Goal: Transaction & Acquisition: Purchase product/service

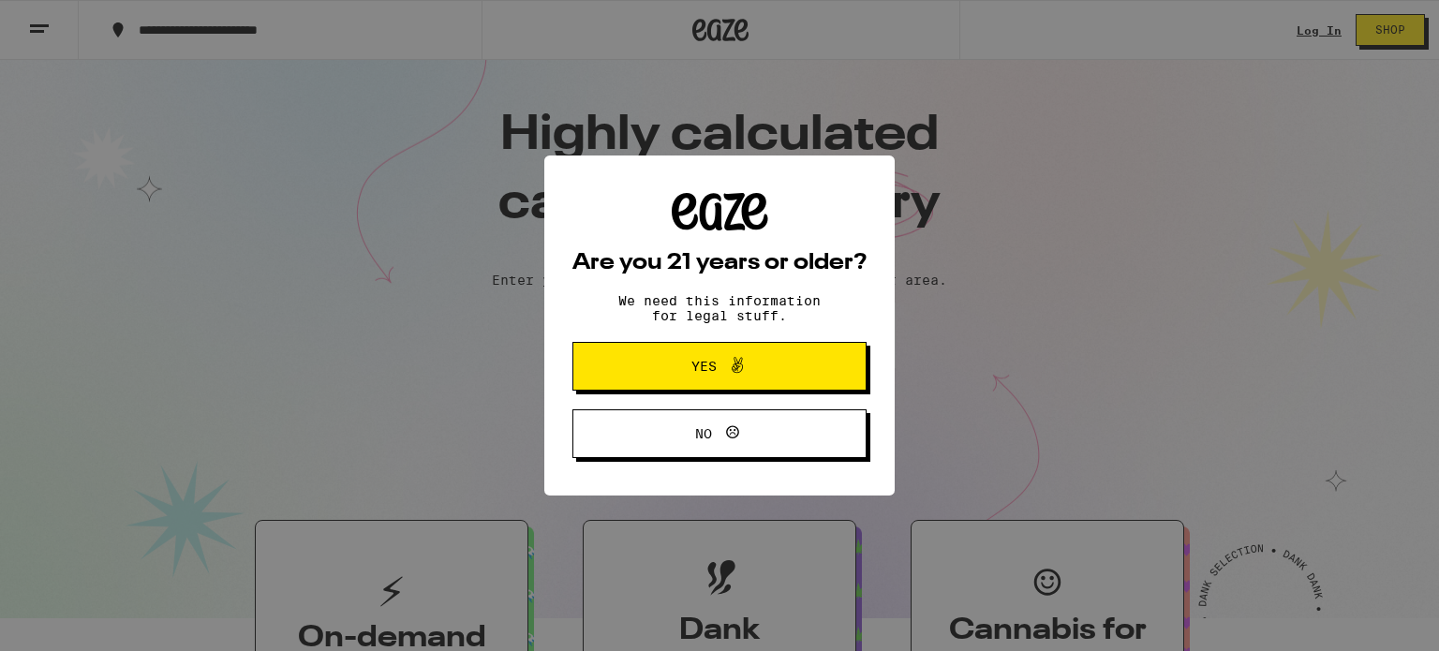
click at [750, 369] on span "Yes" at bounding box center [719, 366] width 142 height 24
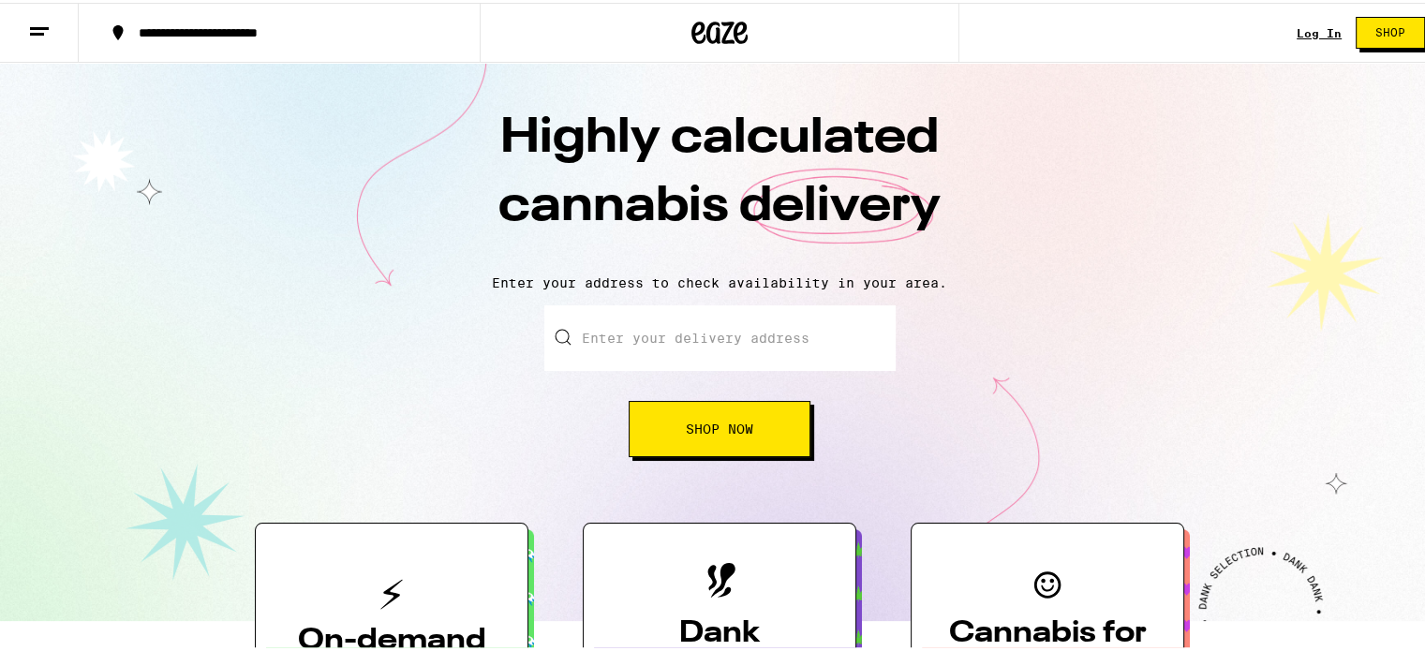
click at [1300, 32] on div "Log In" at bounding box center [1319, 30] width 45 height 12
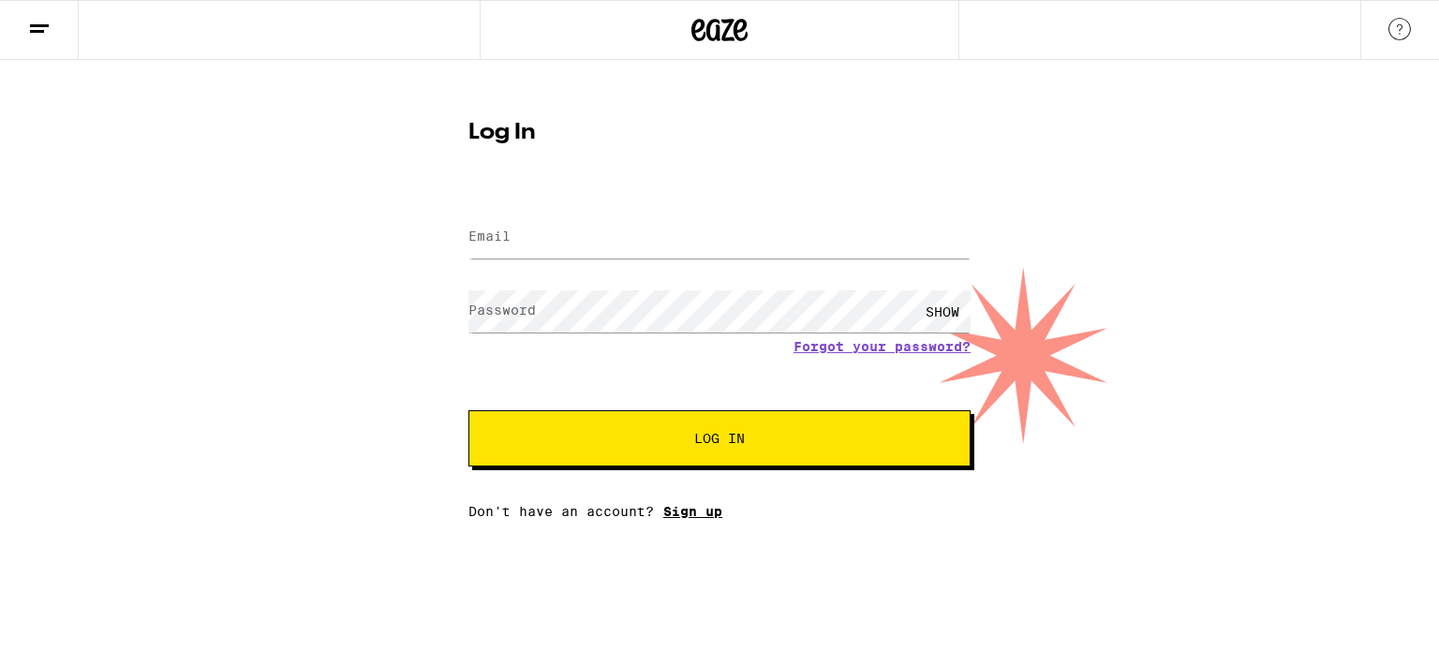
click at [689, 513] on link "Sign up" at bounding box center [692, 511] width 59 height 15
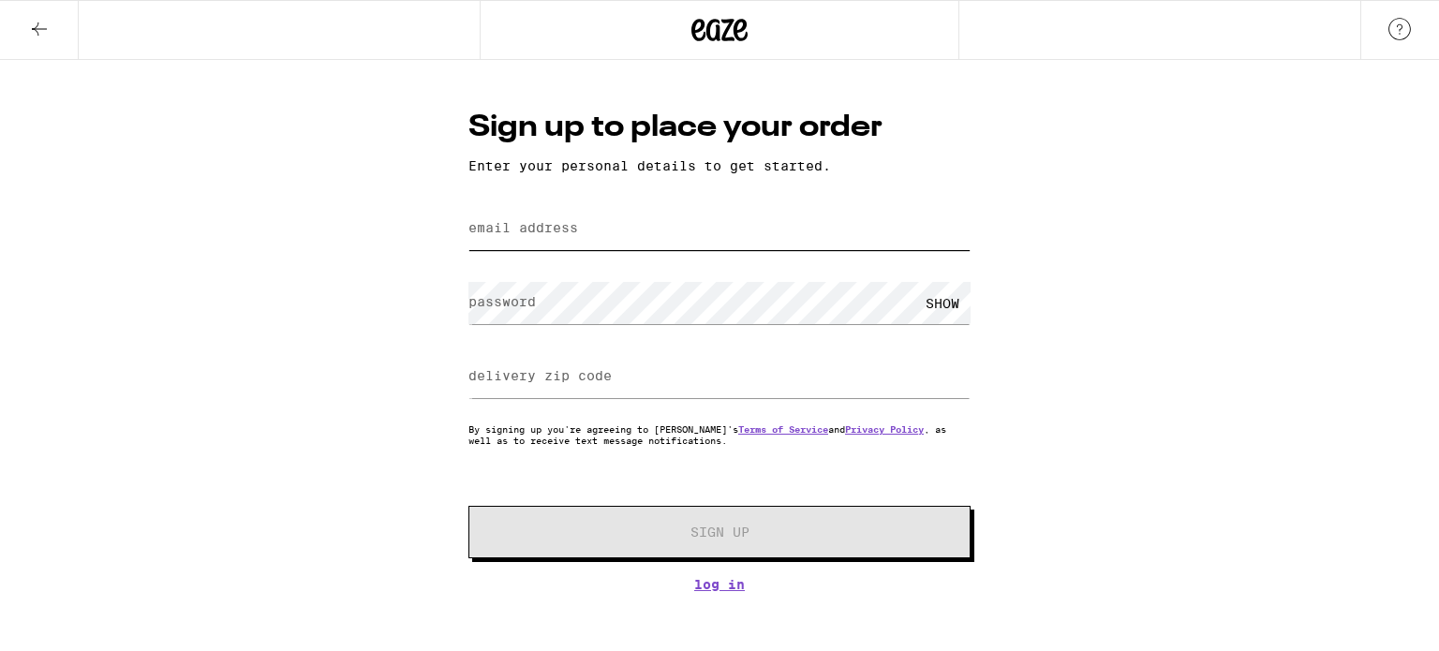
click at [704, 232] on input "email address" at bounding box center [719, 229] width 502 height 42
type input "[EMAIL_ADDRESS][DOMAIN_NAME]"
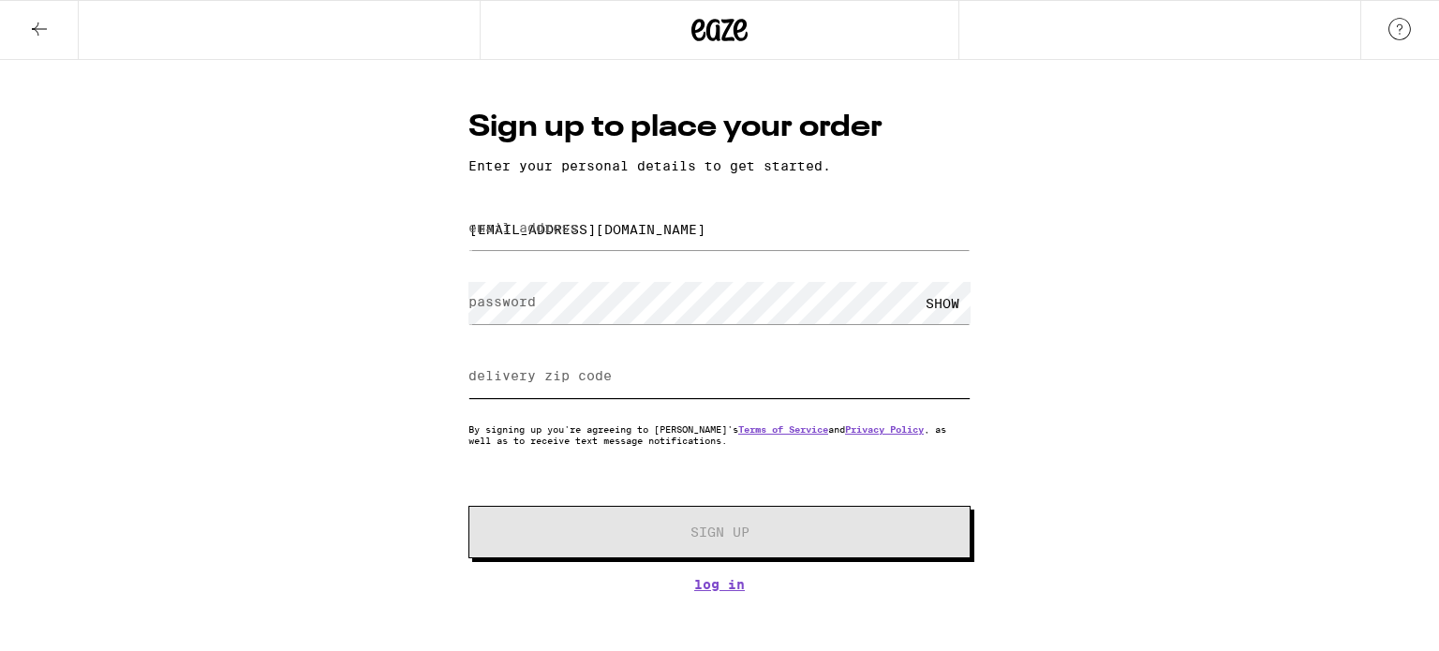
type input "20010"
click at [531, 393] on input "20010" at bounding box center [719, 377] width 502 height 42
click at [529, 369] on input "20010" at bounding box center [719, 377] width 502 height 42
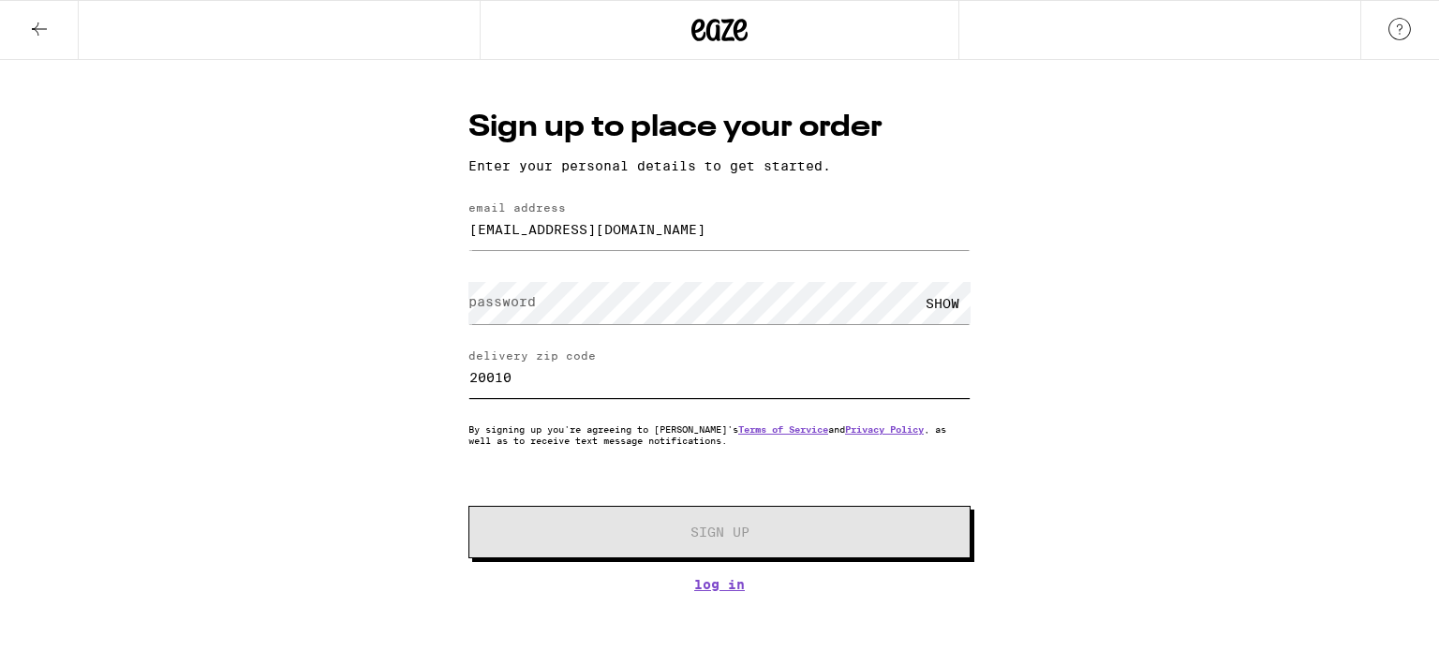
click at [529, 369] on input "20010" at bounding box center [719, 377] width 502 height 42
type input "90004"
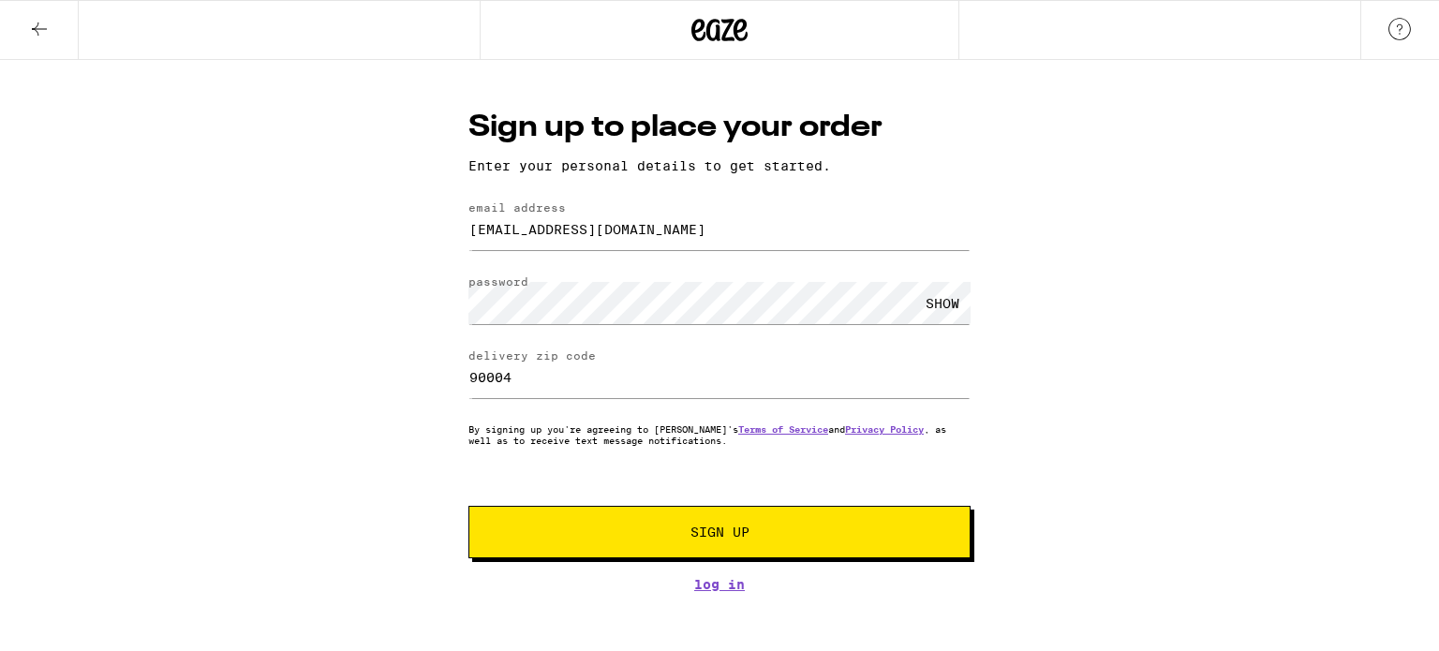
click at [694, 539] on span "Sign Up" at bounding box center [719, 532] width 59 height 13
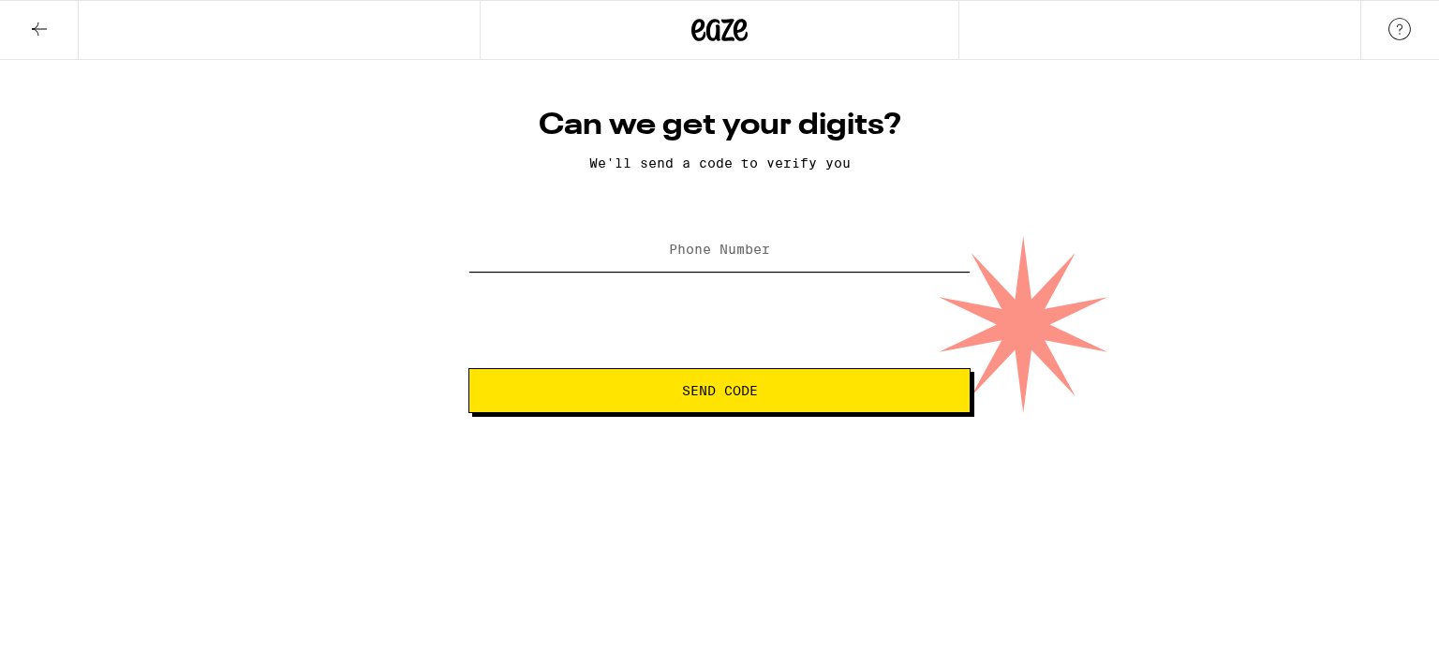
click at [808, 250] on input "Phone Number" at bounding box center [719, 251] width 502 height 42
type input "[PHONE_NUMBER]"
click at [728, 402] on button "Send Code" at bounding box center [719, 390] width 502 height 45
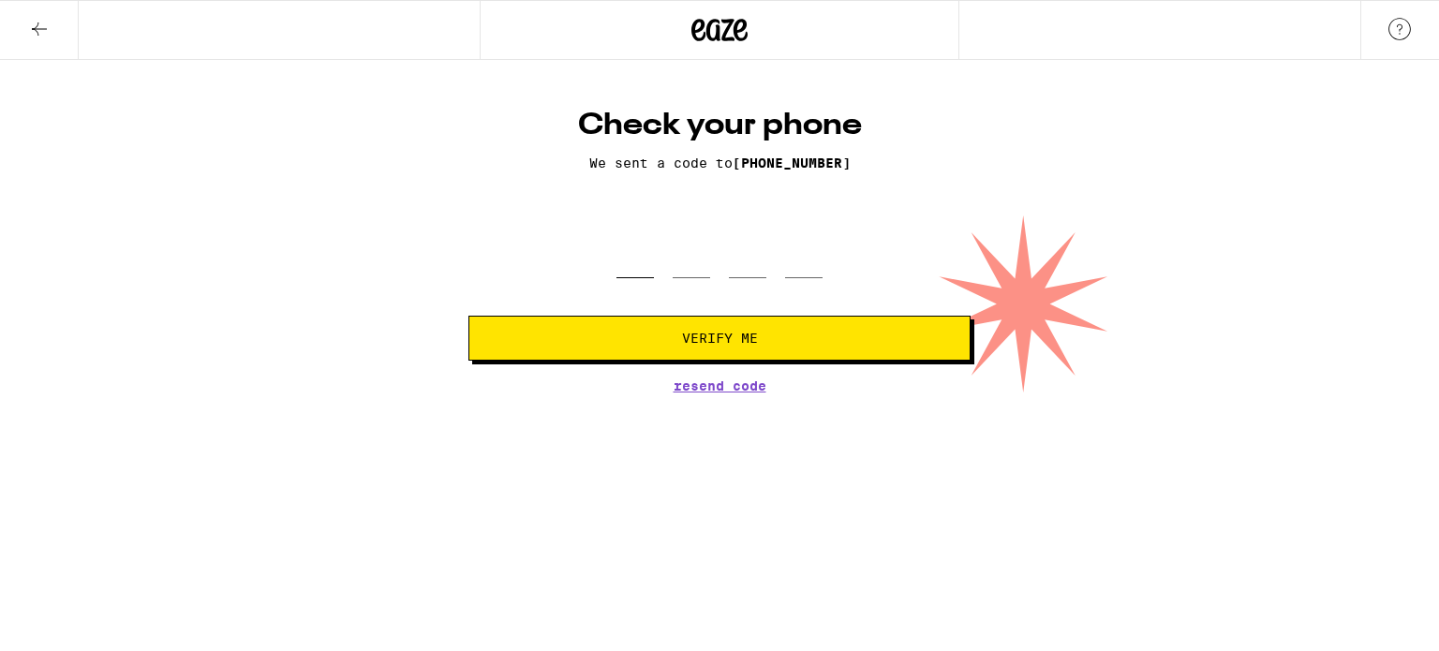
click at [641, 271] on input "tel" at bounding box center [634, 250] width 37 height 55
type input "2"
type input "8"
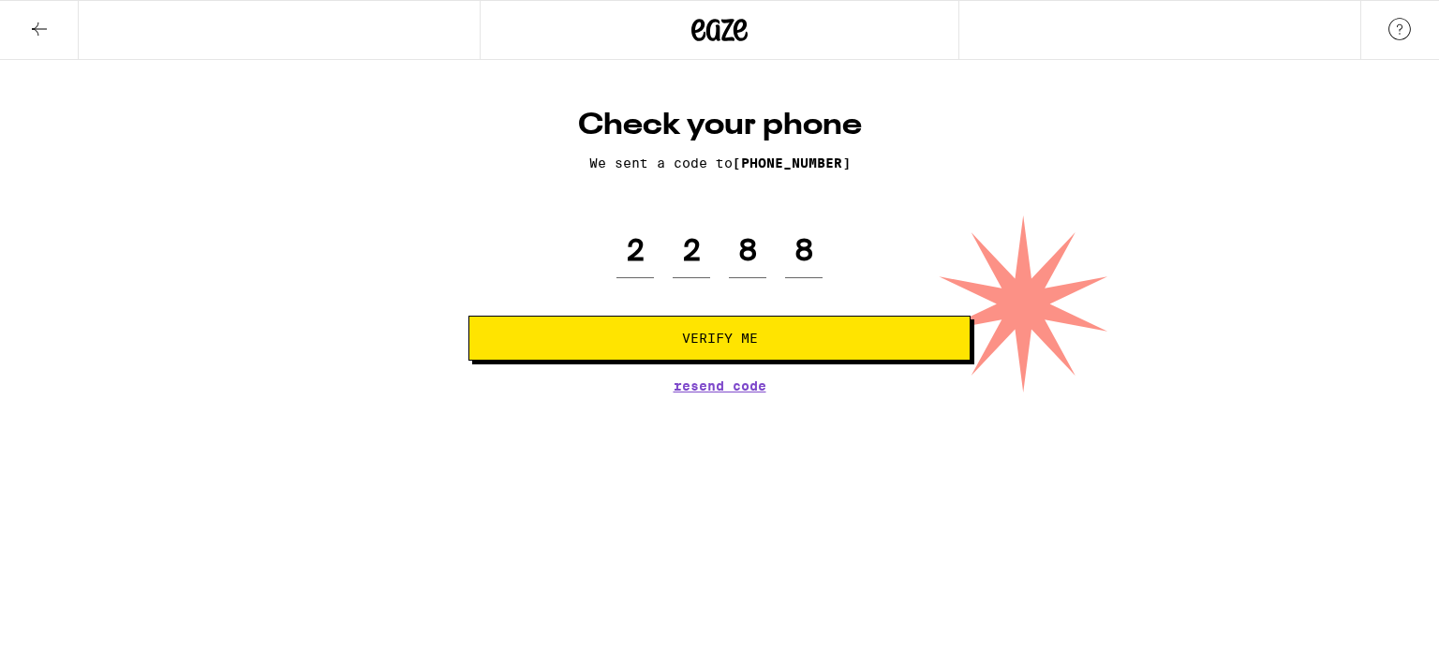
click at [852, 354] on button "Verify Me" at bounding box center [719, 338] width 502 height 45
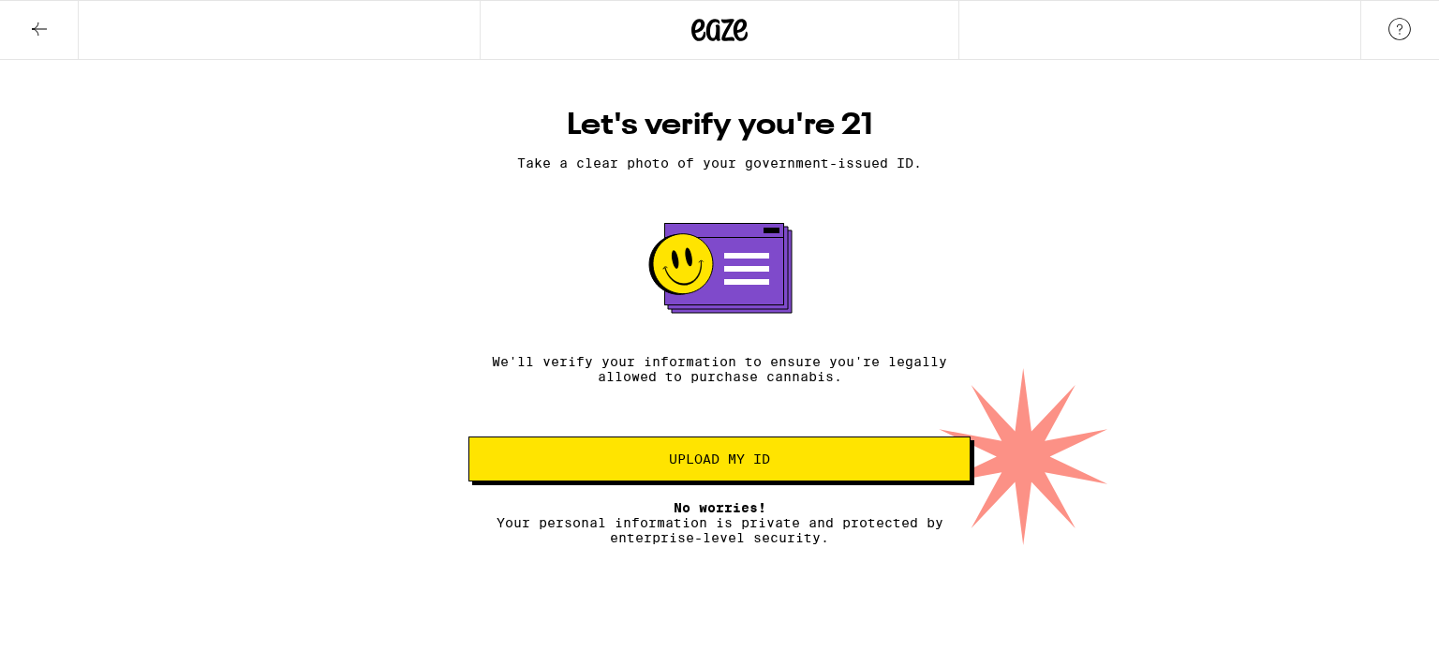
click at [771, 466] on span "Upload my ID" at bounding box center [719, 458] width 470 height 13
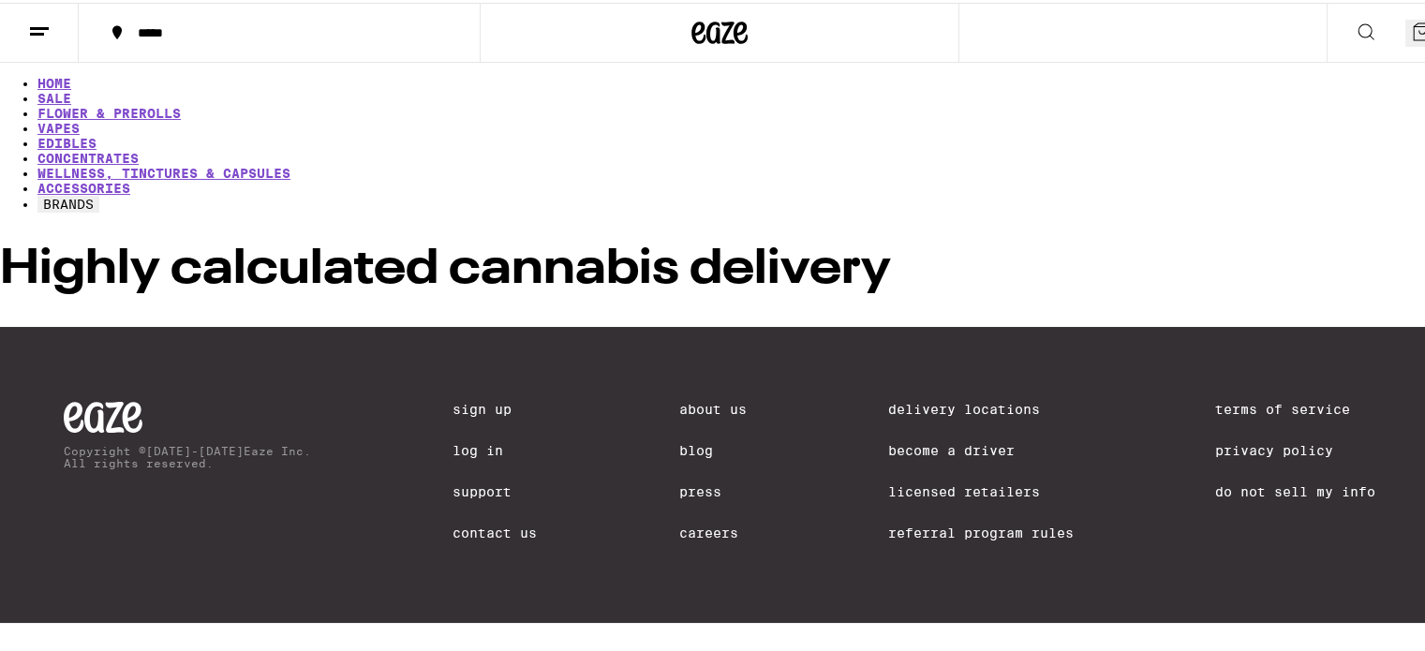
click at [762, 324] on div at bounding box center [719, 324] width 1439 height 0
